Goal: Find specific page/section: Find specific page/section

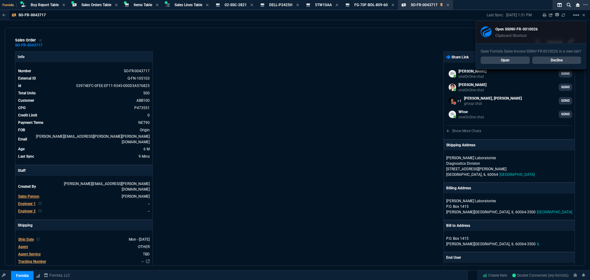
select select "9: OCAM"
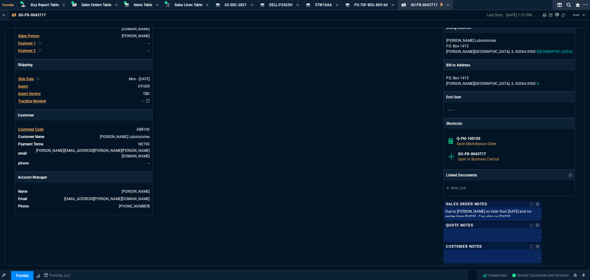
scroll to position [158, 0]
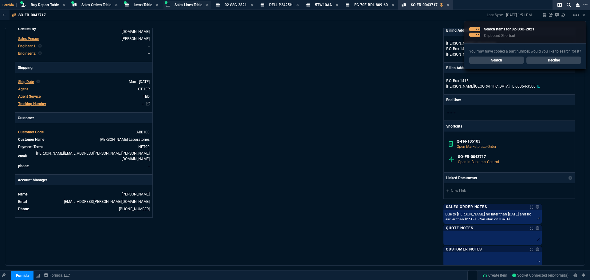
drag, startPoint x: 141, startPoint y: 2, endPoint x: 174, endPoint y: 8, distance: 33.2
click at [142, 2] on div "Items Table Item" at bounding box center [142, 5] width 38 height 8
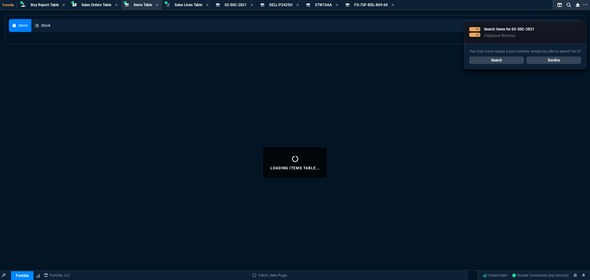
click at [510, 58] on link "Search" at bounding box center [497, 60] width 55 height 7
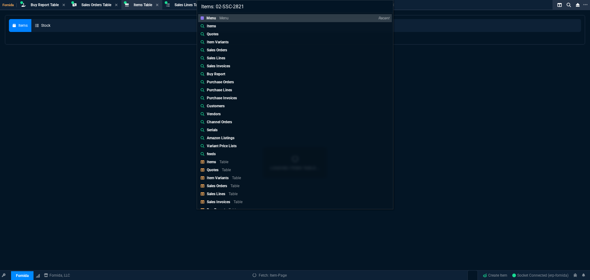
select select
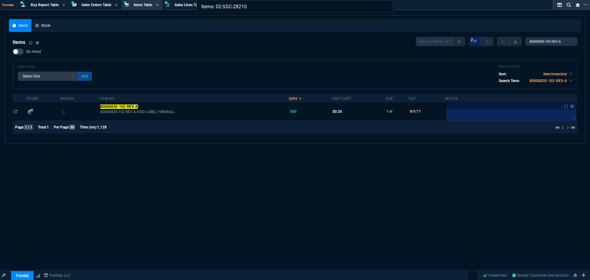
type input "Items: 02-SSC-2821"
click at [185, 42] on div "Items: 02-SSC-2821" at bounding box center [295, 140] width 590 height 280
click at [137, 6] on span "Items Table" at bounding box center [143, 5] width 18 height 4
click at [110, 6] on span "Sales Orders Table" at bounding box center [96, 5] width 30 height 4
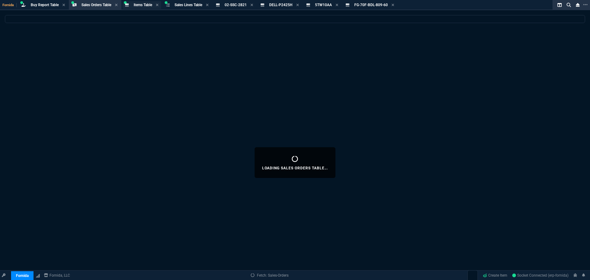
click at [141, 6] on span "Items Table" at bounding box center [143, 5] width 18 height 4
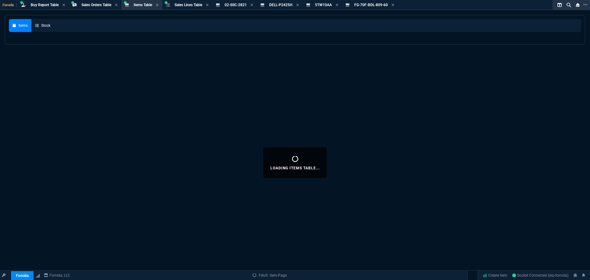
select select
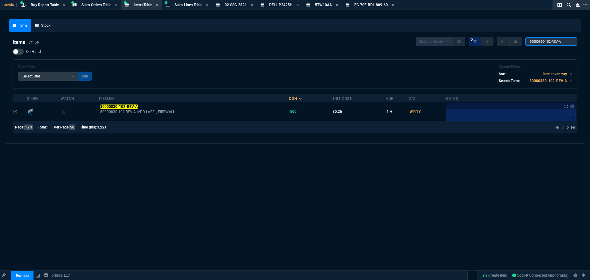
click at [550, 41] on input "80000830-102-REV-A" at bounding box center [551, 41] width 52 height 9
paste input "02-SSC-2821"
type input "02-SSC-2821"
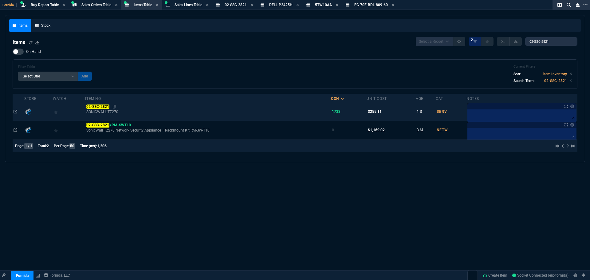
click at [97, 105] on mark "02-SSC-2821" at bounding box center [97, 107] width 23 height 4
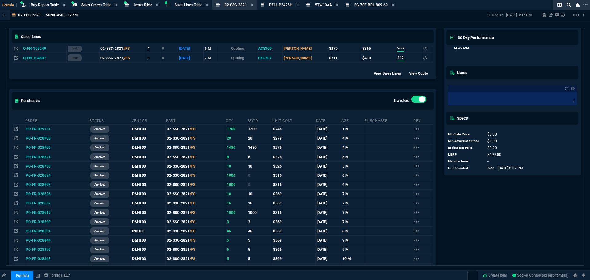
scroll to position [323, 0]
click at [339, 6] on icon at bounding box center [337, 5] width 3 height 4
click at [355, 5] on icon at bounding box center [353, 5] width 3 height 4
click at [299, 6] on icon at bounding box center [297, 5] width 3 height 4
click at [253, 4] on icon at bounding box center [252, 5] width 3 height 4
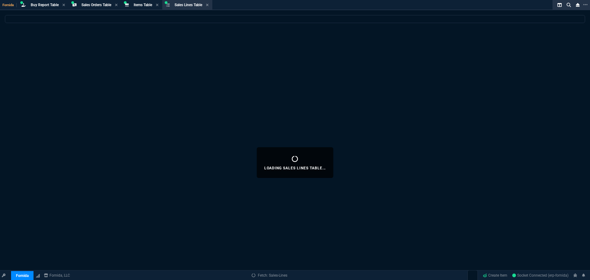
select select
